Goal: Task Accomplishment & Management: Complete application form

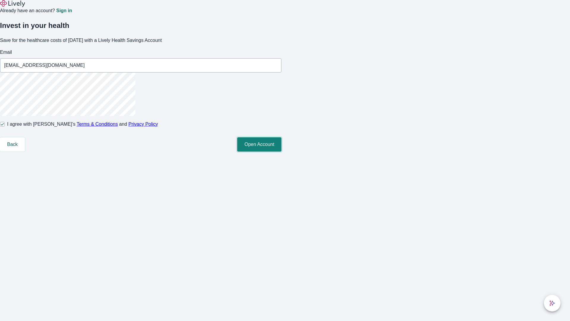
click at [281, 151] on button "Open Account" at bounding box center [259, 144] width 44 height 14
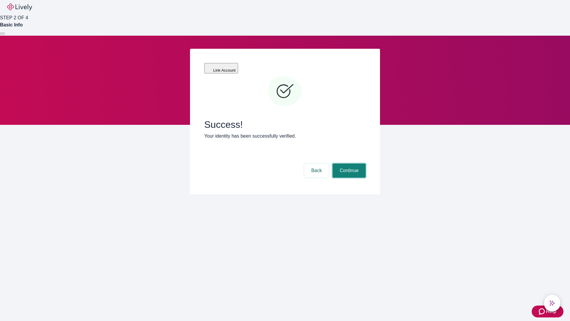
click at [348, 163] on button "Continue" at bounding box center [348, 170] width 33 height 14
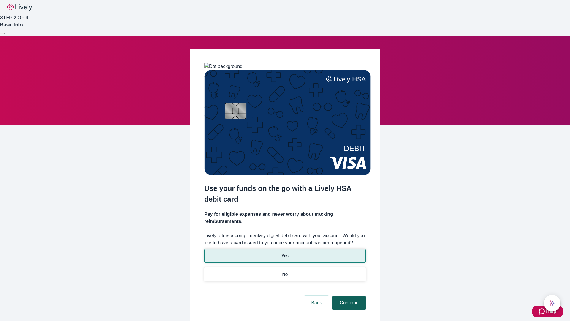
click at [285, 271] on p "No" at bounding box center [285, 274] width 6 height 6
click at [348, 295] on button "Continue" at bounding box center [348, 302] width 33 height 14
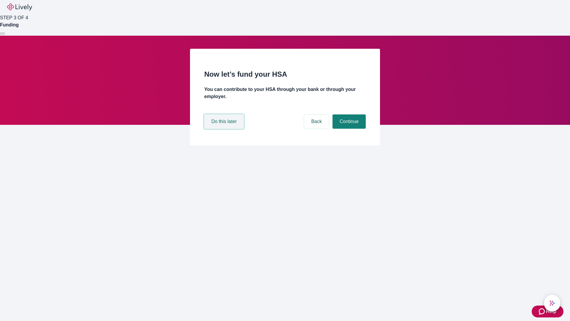
click at [225, 129] on button "Do this later" at bounding box center [223, 121] width 39 height 14
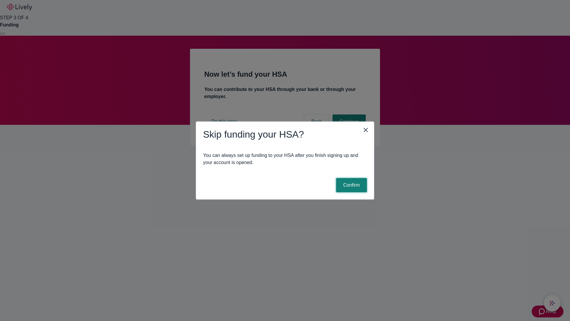
click at [351, 185] on button "Confirm" at bounding box center [351, 185] width 31 height 14
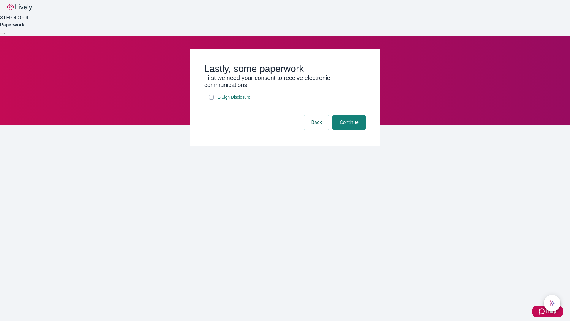
click at [211, 99] on input "E-Sign Disclosure" at bounding box center [211, 97] width 5 height 5
checkbox input "true"
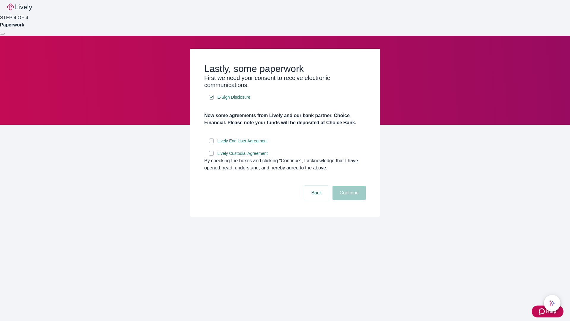
click at [211, 143] on input "Lively End User Agreement" at bounding box center [211, 140] width 5 height 5
checkbox input "true"
click at [211, 156] on input "Lively Custodial Agreement" at bounding box center [211, 153] width 5 height 5
checkbox input "true"
click at [348, 200] on button "Continue" at bounding box center [348, 193] width 33 height 14
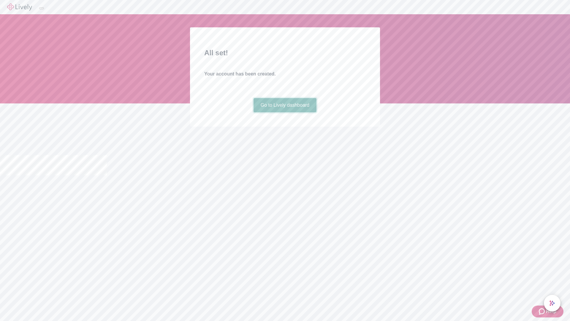
click at [285, 112] on link "Go to Lively dashboard" at bounding box center [285, 105] width 63 height 14
